Goal: Task Accomplishment & Management: Manage account settings

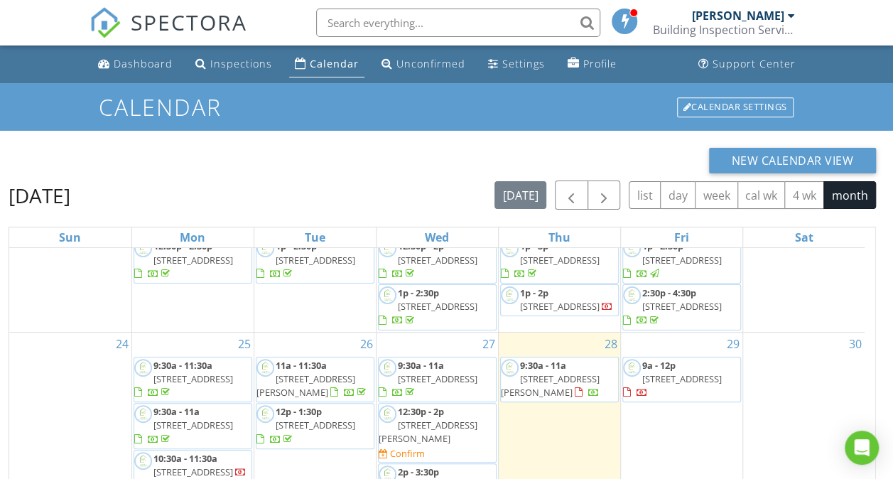
scroll to position [711, 0]
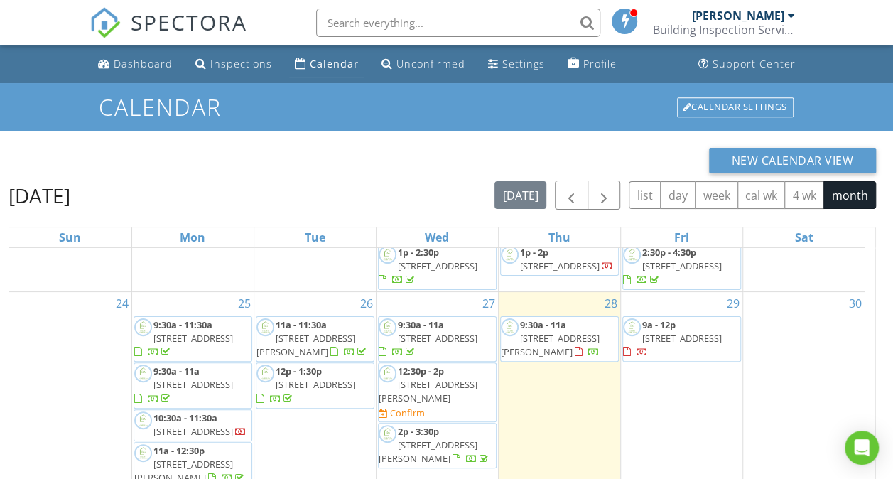
click at [671, 338] on span "9a - 12p 70 Ovens St, Wangaratta 3677" at bounding box center [681, 339] width 117 height 42
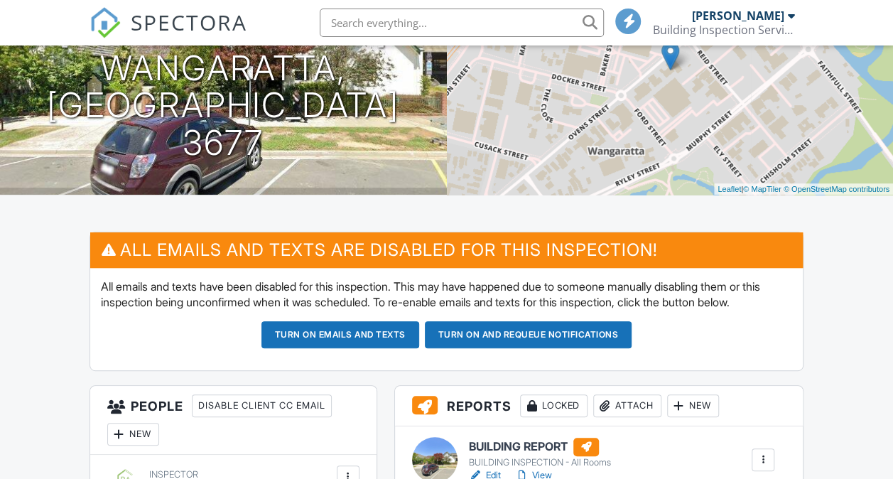
scroll to position [213, 0]
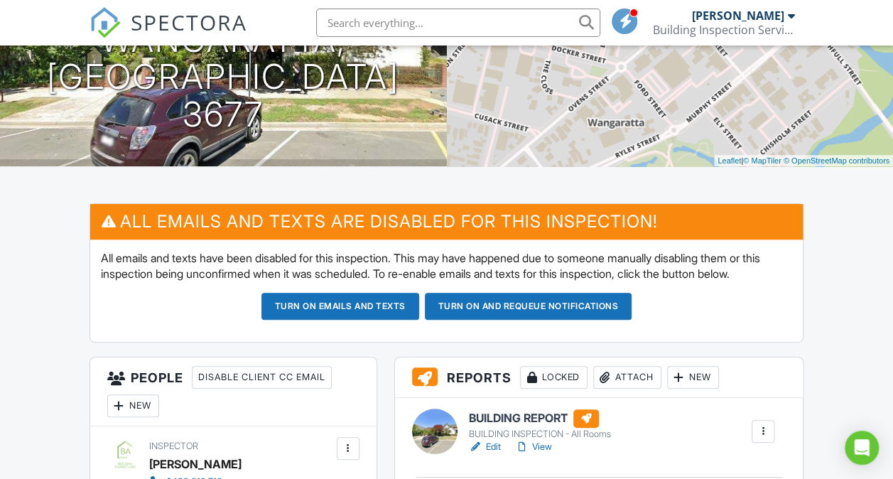
click at [485, 454] on link "Edit" at bounding box center [485, 447] width 32 height 14
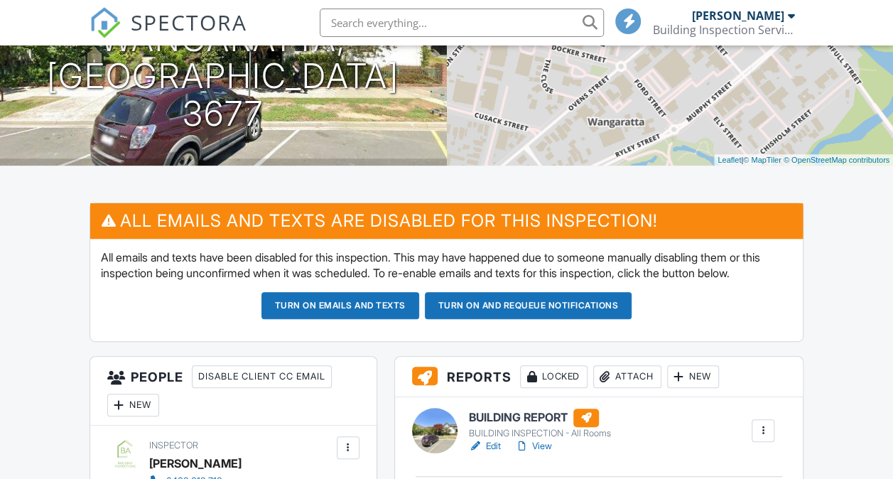
scroll to position [213, 0]
